Goal: Navigation & Orientation: Go to known website

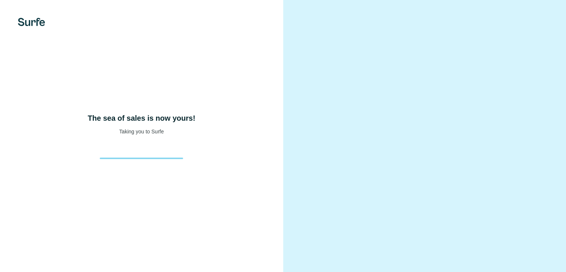
scroll to position [33, 0]
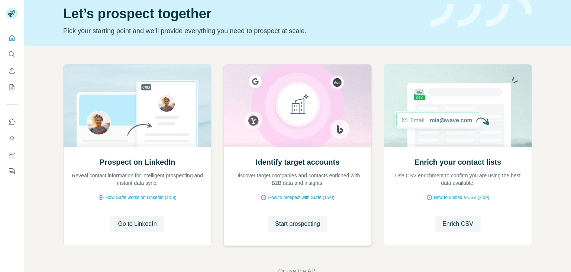
scroll to position [50, 0]
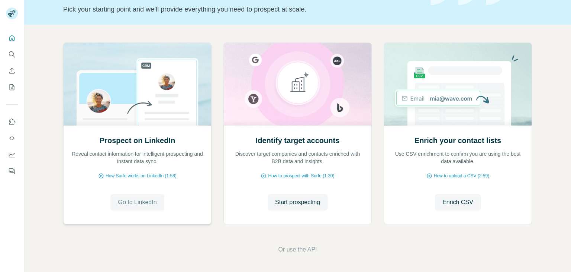
click at [128, 199] on span "Go to LinkedIn" at bounding box center [137, 202] width 39 height 9
